Goal: Task Accomplishment & Management: Use online tool/utility

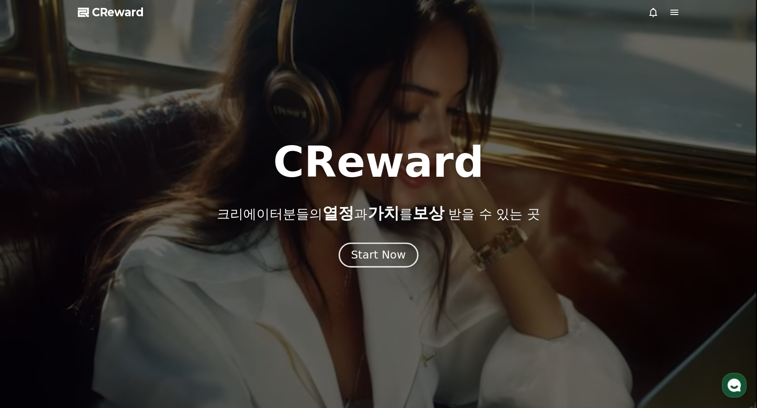
click at [385, 259] on div "Start Now" at bounding box center [378, 255] width 55 height 15
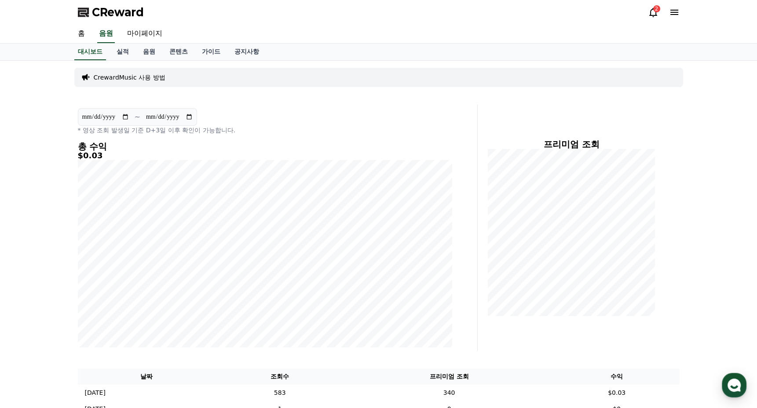
scroll to position [125, 0]
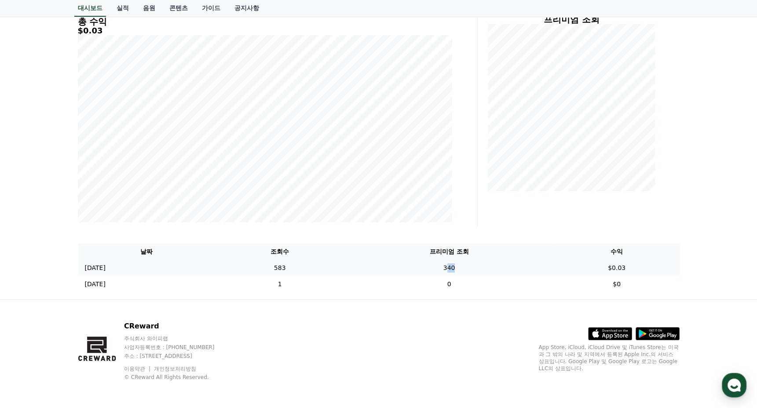
drag, startPoint x: 468, startPoint y: 270, endPoint x: 505, endPoint y: 268, distance: 36.6
click at [505, 268] on td "340" at bounding box center [449, 268] width 210 height 16
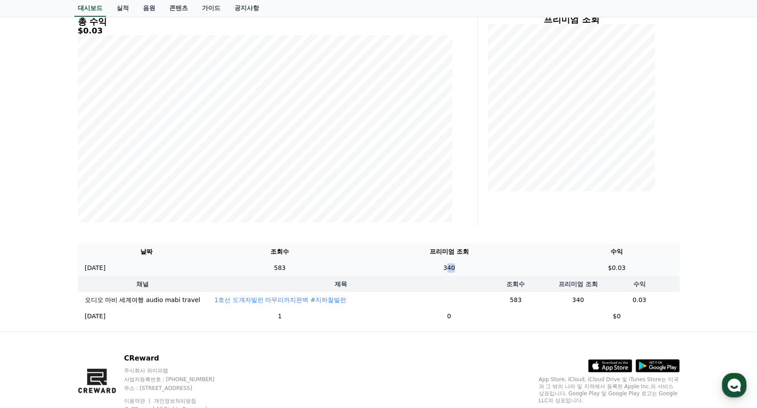
click at [505, 266] on td "340" at bounding box center [449, 268] width 210 height 16
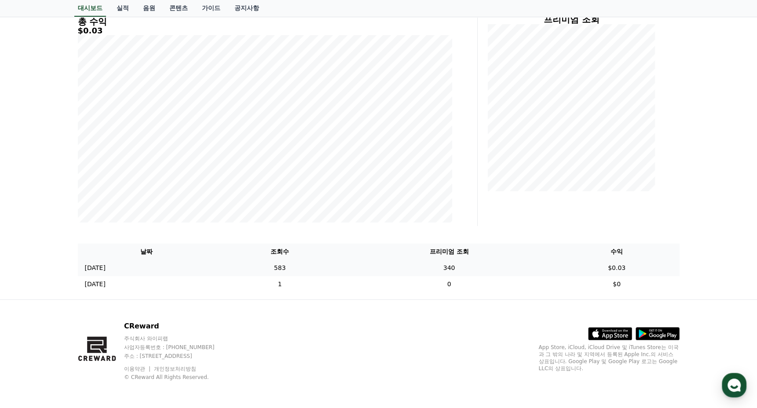
click at [463, 266] on td "340" at bounding box center [449, 268] width 210 height 16
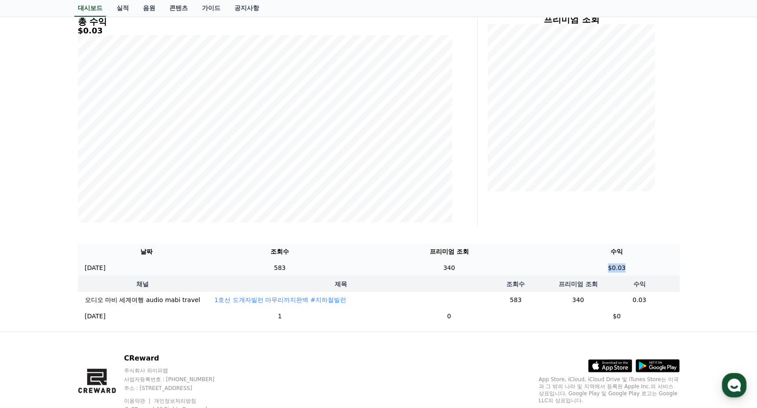
drag, startPoint x: 617, startPoint y: 268, endPoint x: 648, endPoint y: 270, distance: 30.9
click at [648, 270] on td "$0.03" at bounding box center [616, 268] width 125 height 16
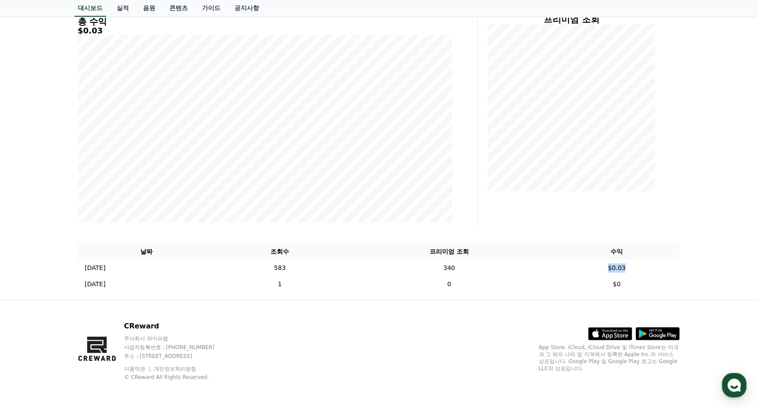
scroll to position [0, 0]
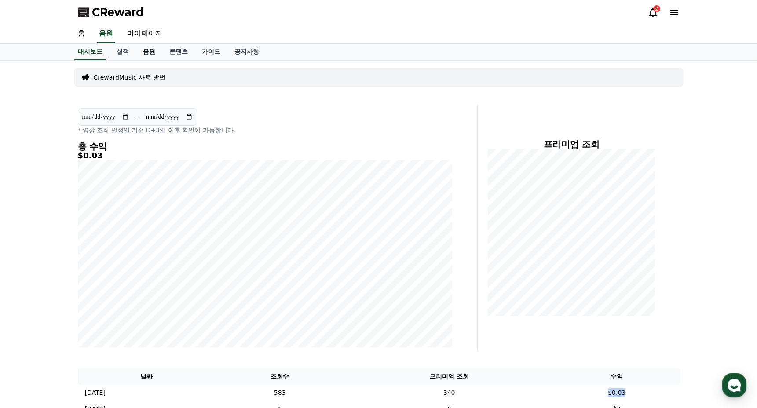
click at [139, 46] on link "음원" at bounding box center [149, 52] width 26 height 17
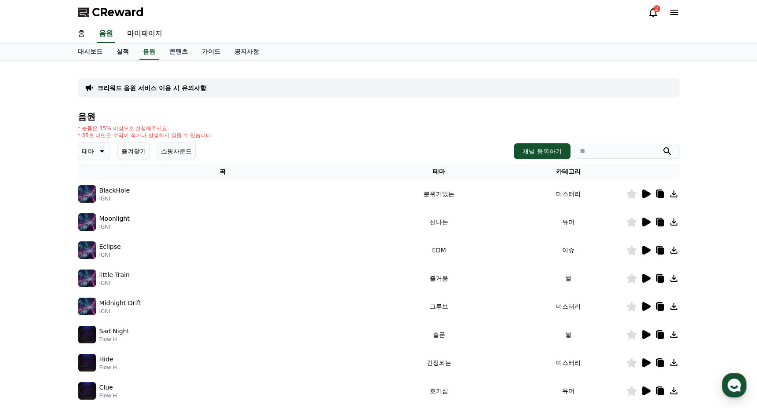
click at [126, 44] on link "실적" at bounding box center [122, 52] width 26 height 17
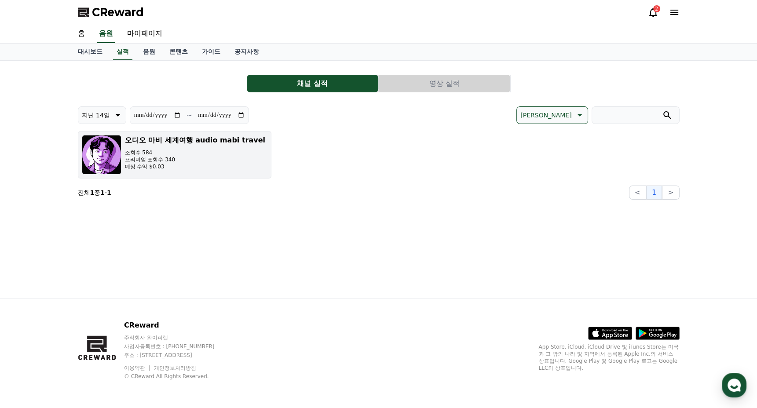
click at [168, 164] on p "예상 수익 $0.03" at bounding box center [195, 166] width 140 height 7
